Goal: Navigation & Orientation: Find specific page/section

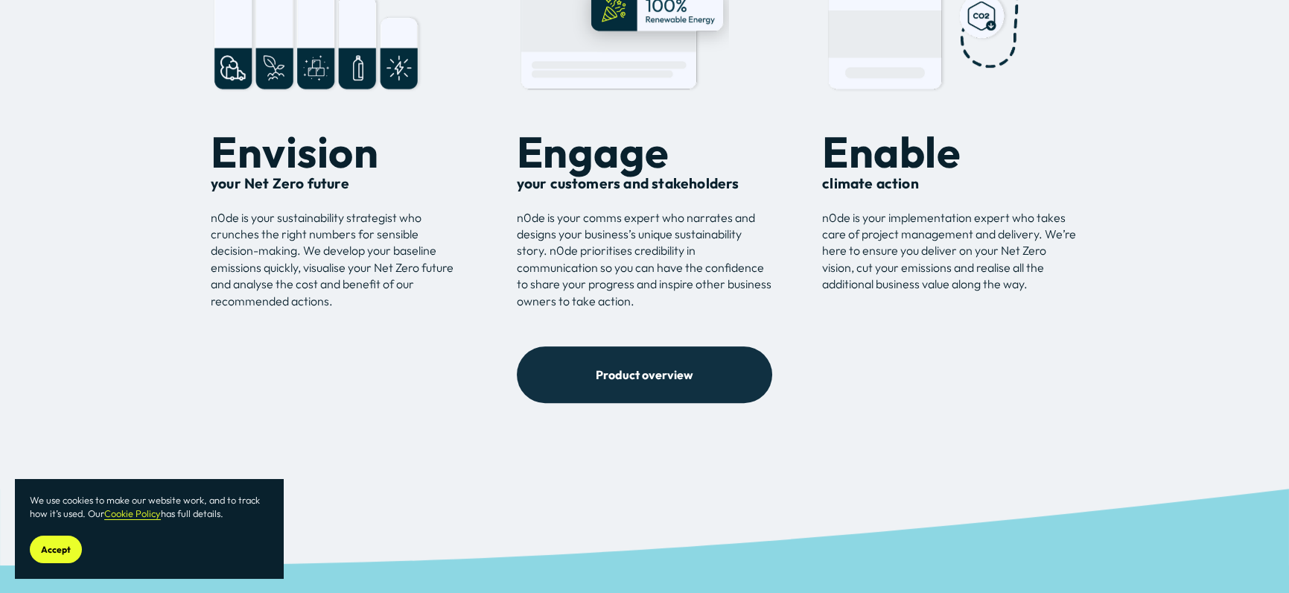
scroll to position [1563, 0]
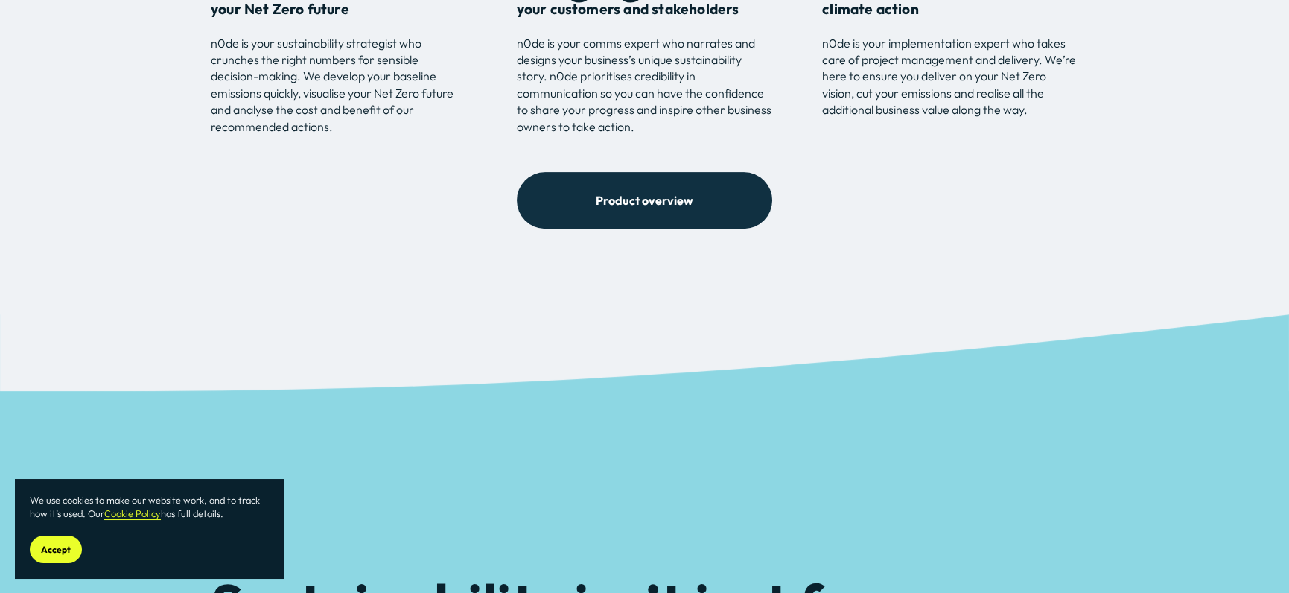
click at [573, 227] on link "Product overview" at bounding box center [645, 200] width 256 height 57
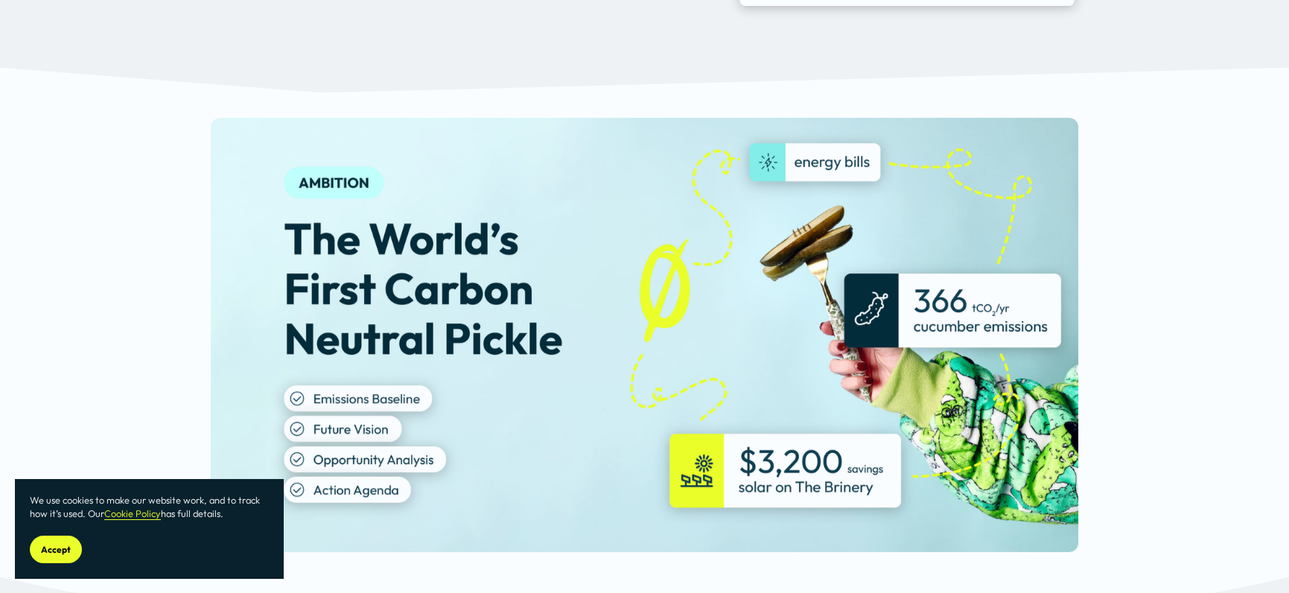
scroll to position [1389, 0]
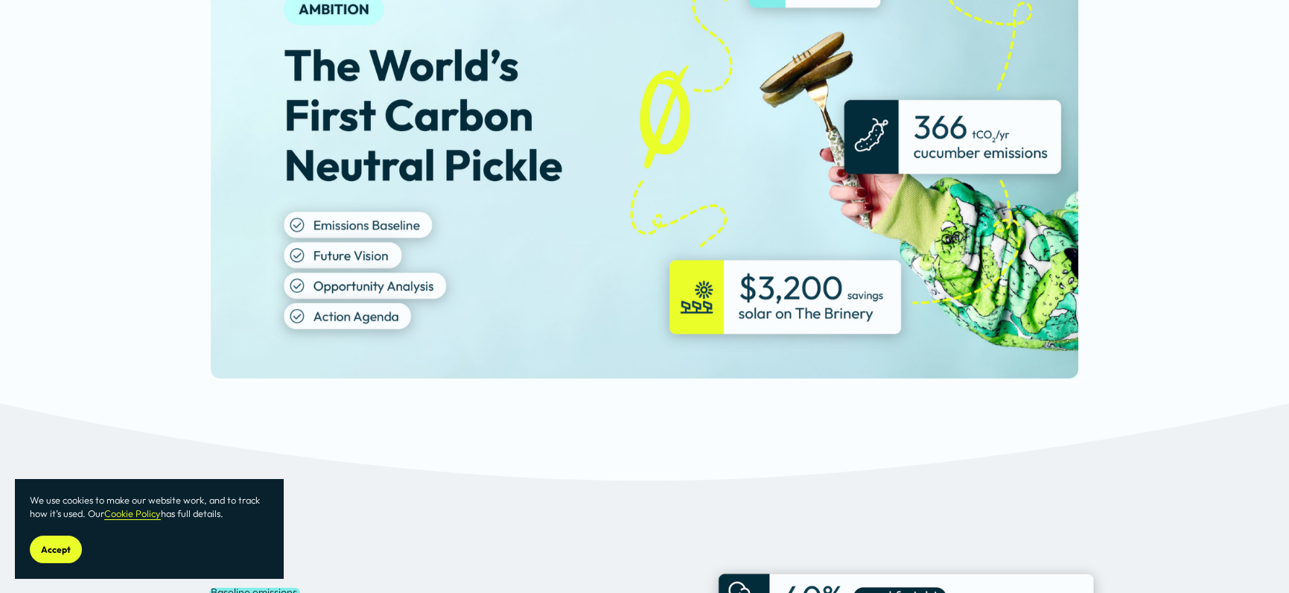
click at [63, 550] on span "Accept" at bounding box center [56, 548] width 30 height 11
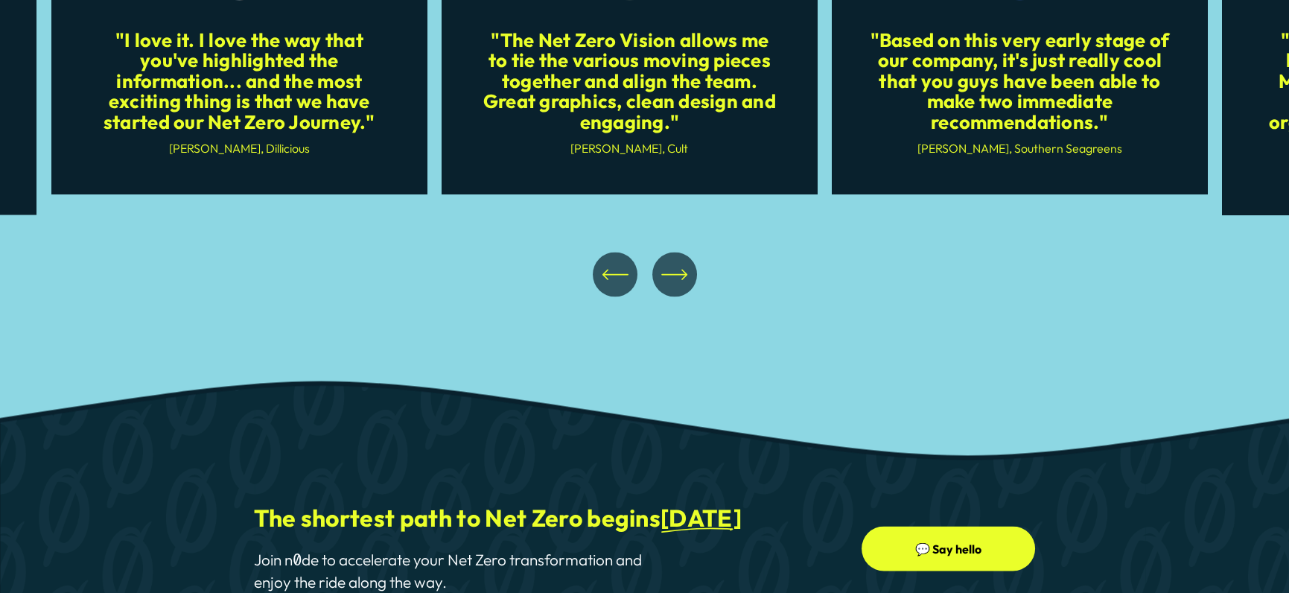
scroll to position [6426, 0]
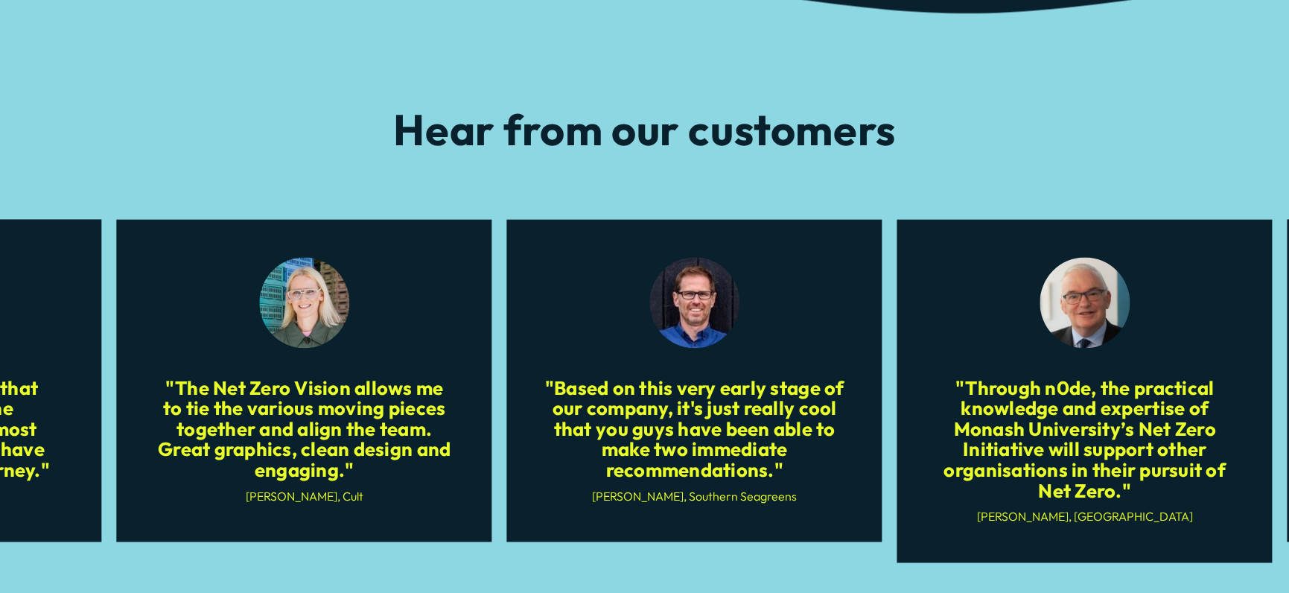
drag, startPoint x: 856, startPoint y: 341, endPoint x: 268, endPoint y: 401, distance: 591.1
click at [268, 401] on ul ""I love it. I love the way that you've highlighted the information... and the m…" at bounding box center [644, 390] width 1186 height 342
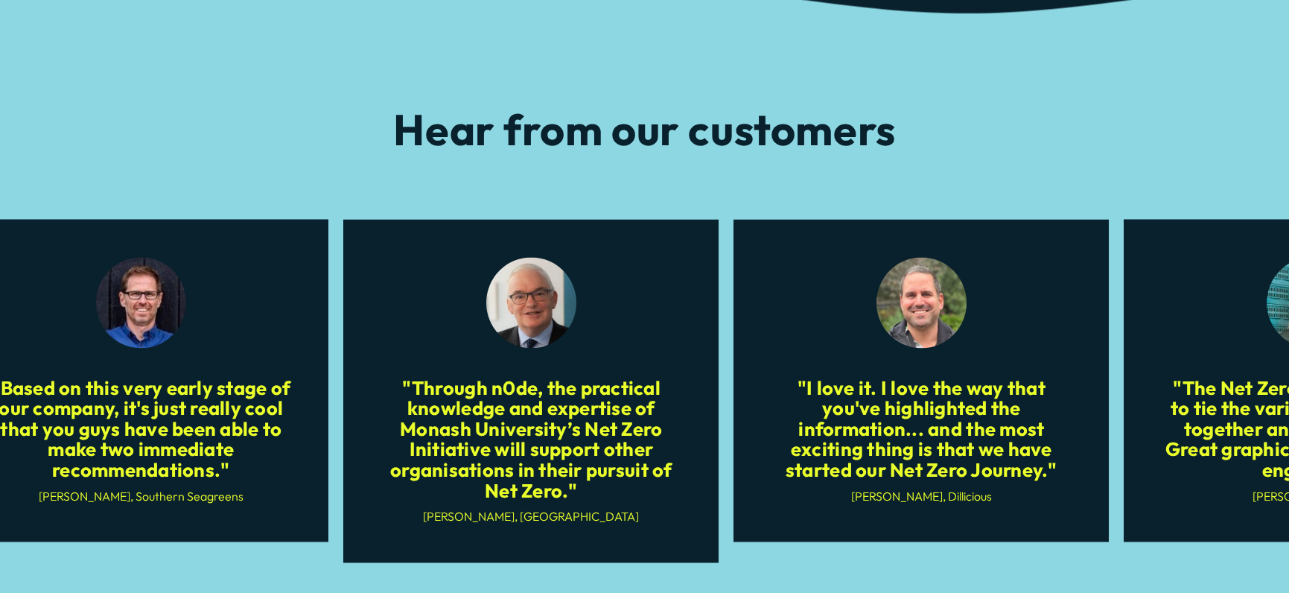
drag, startPoint x: 738, startPoint y: 349, endPoint x: 515, endPoint y: 379, distance: 224.6
click at [558, 371] on ul ""I love it. I love the way that you've highlighted the information... and the m…" at bounding box center [644, 390] width 1186 height 342
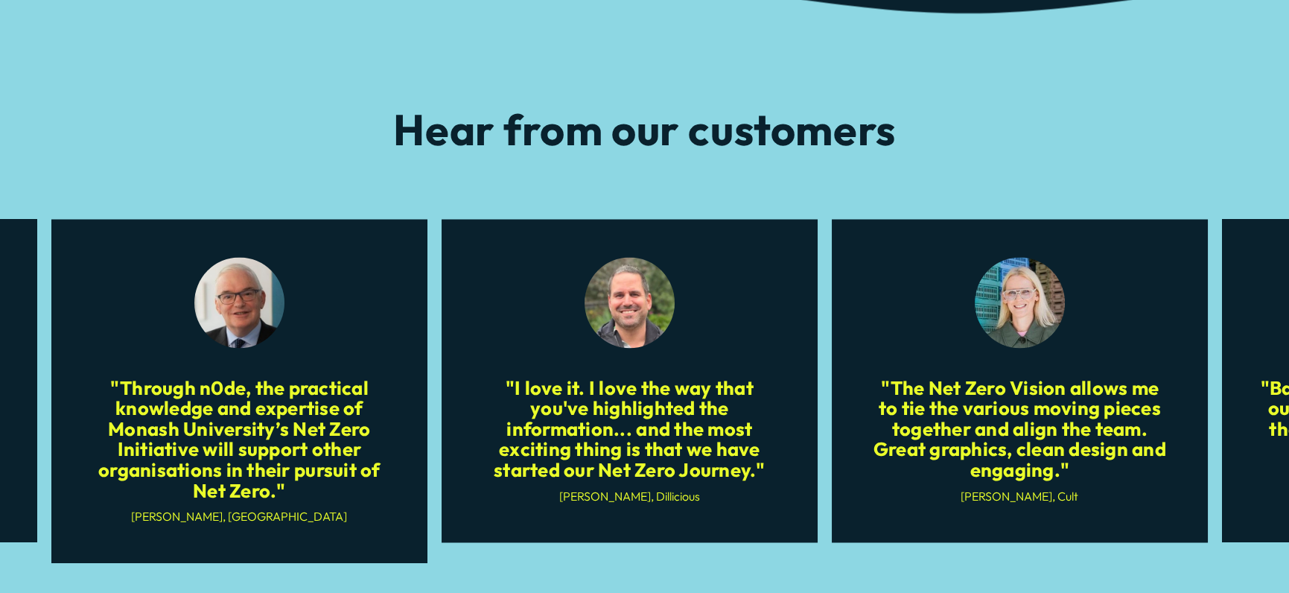
drag, startPoint x: 830, startPoint y: 342, endPoint x: 512, endPoint y: 388, distance: 321.2
click at [711, 368] on ul ""I love it. I love the way that you've highlighted the information... and the m…" at bounding box center [644, 390] width 1186 height 342
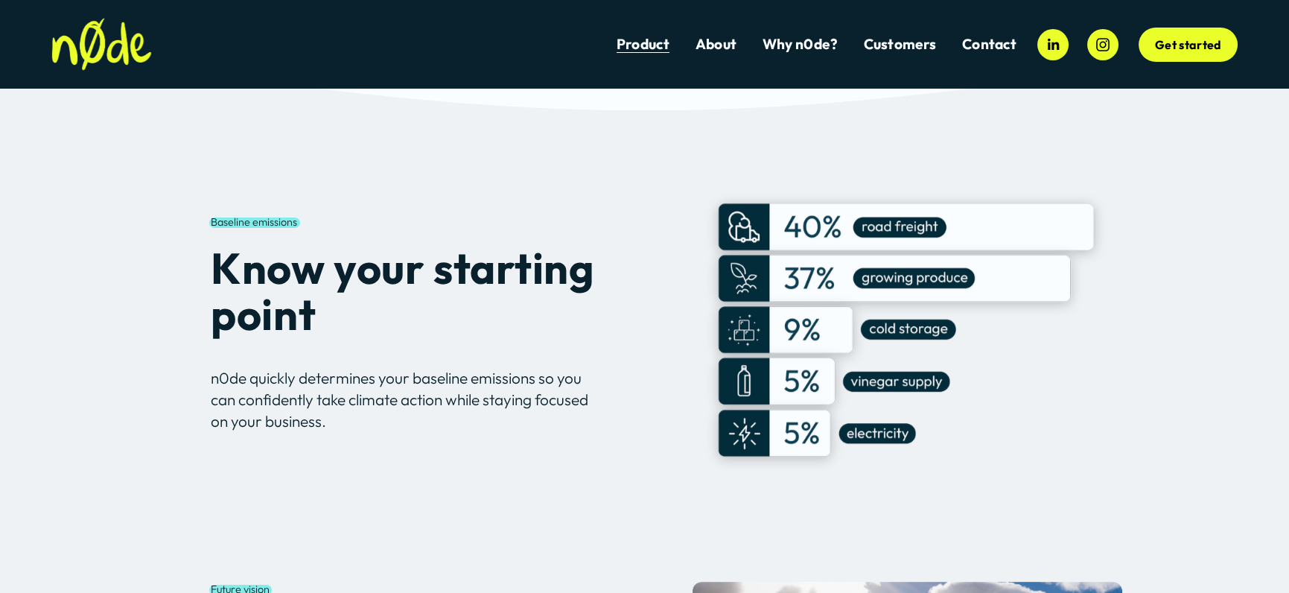
scroll to position [0, 0]
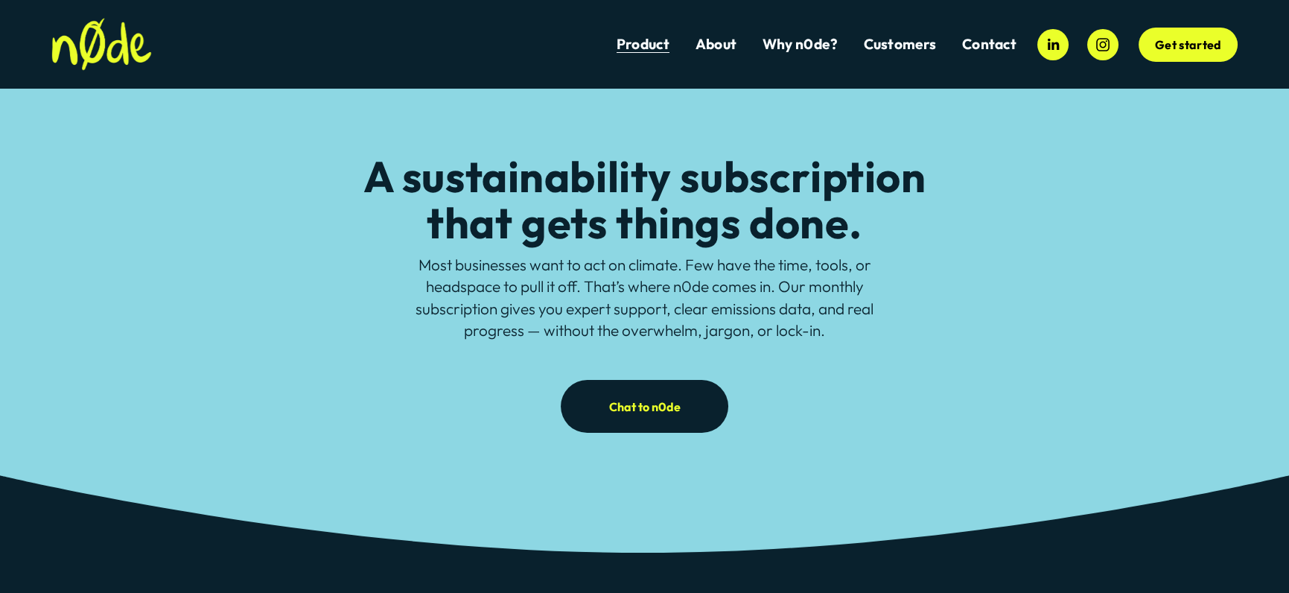
click at [1164, 35] on link "Get started" at bounding box center [1187, 45] width 98 height 34
